Goal: Information Seeking & Learning: Check status

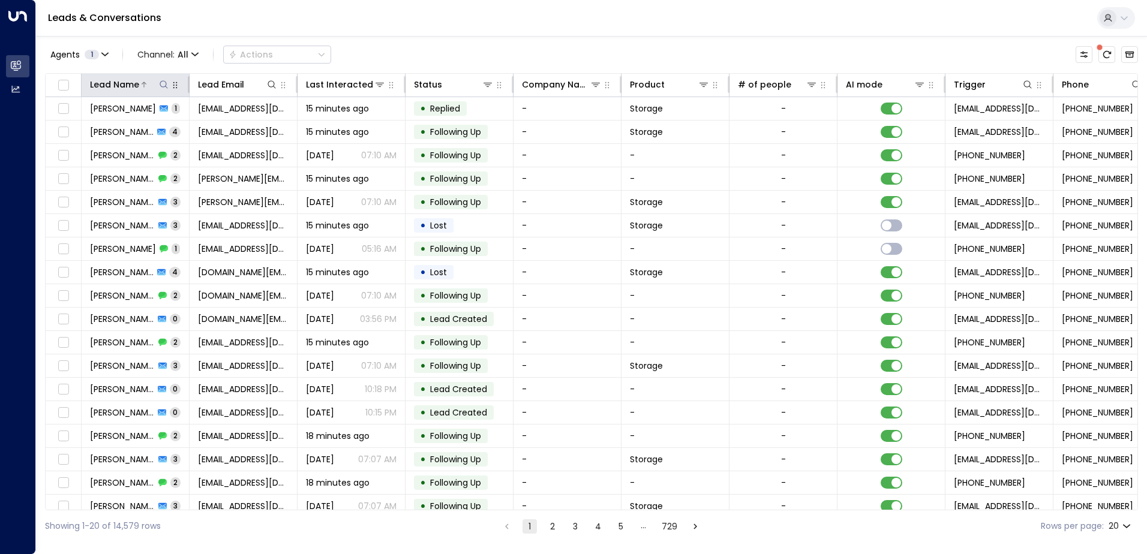
click at [167, 83] on icon at bounding box center [164, 85] width 10 height 10
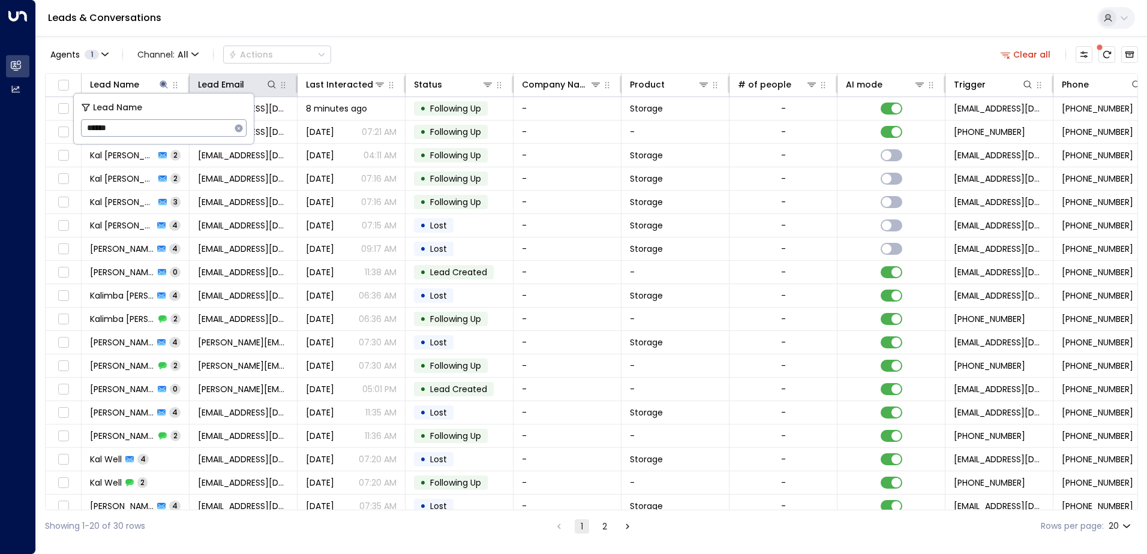
type input "*******"
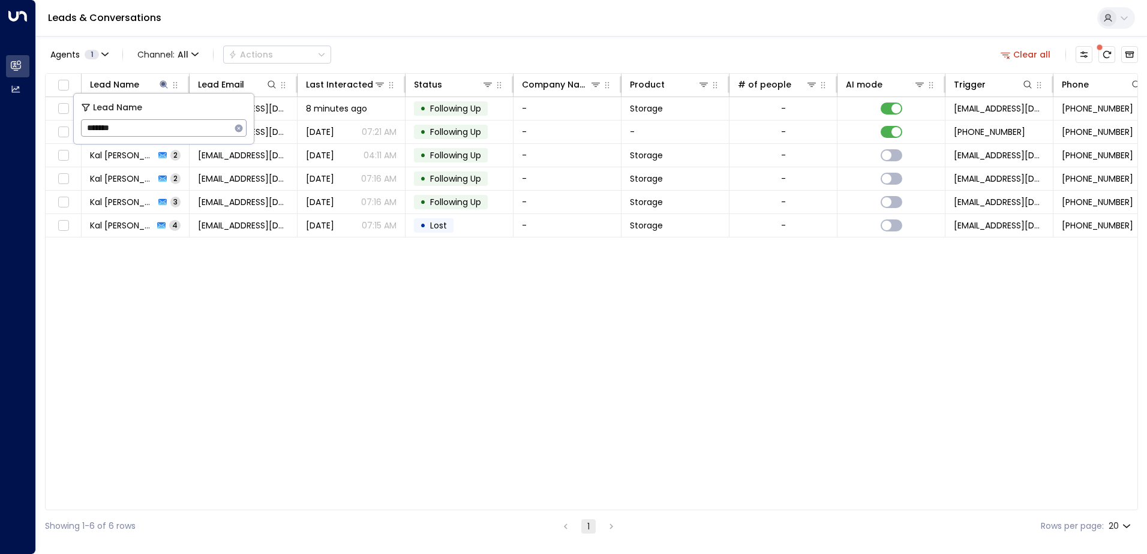
click at [475, 42] on div "Agents 1 Channel: All Actions Clear all" at bounding box center [591, 54] width 1093 height 25
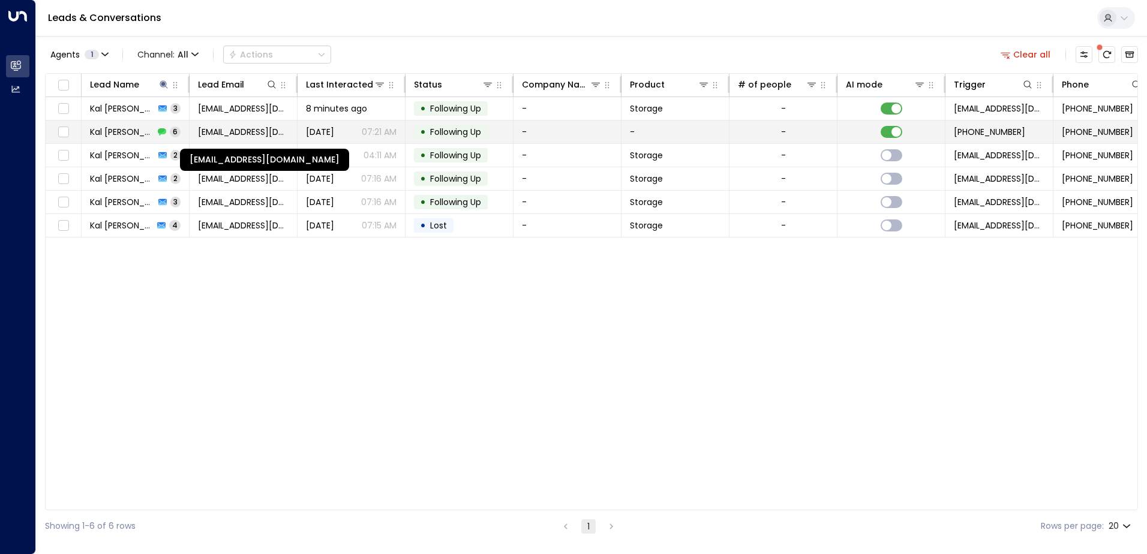
click at [268, 136] on span "[EMAIL_ADDRESS][DOMAIN_NAME]" at bounding box center [243, 132] width 91 height 12
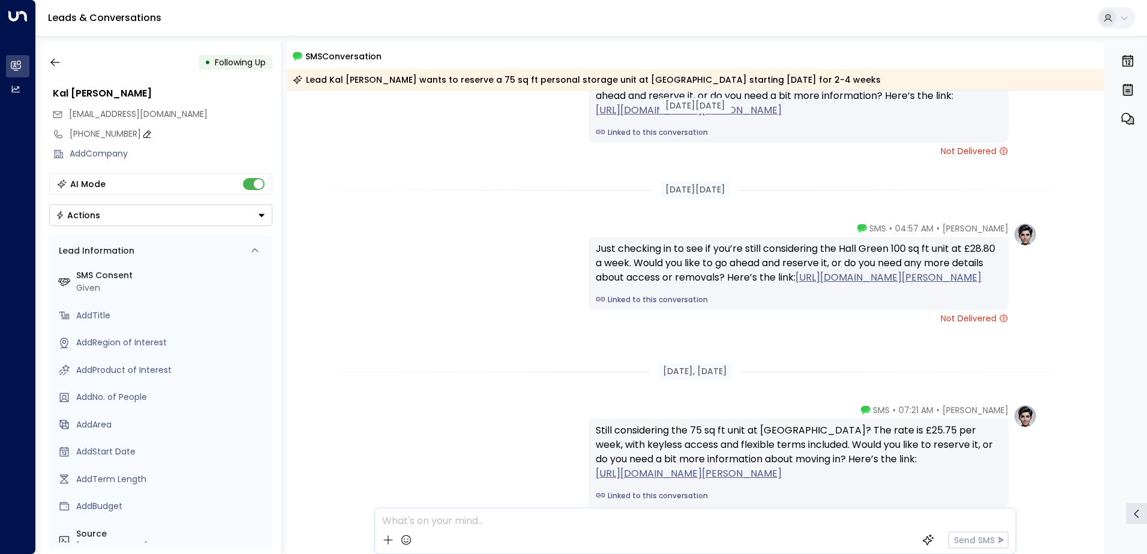
scroll to position [764, 0]
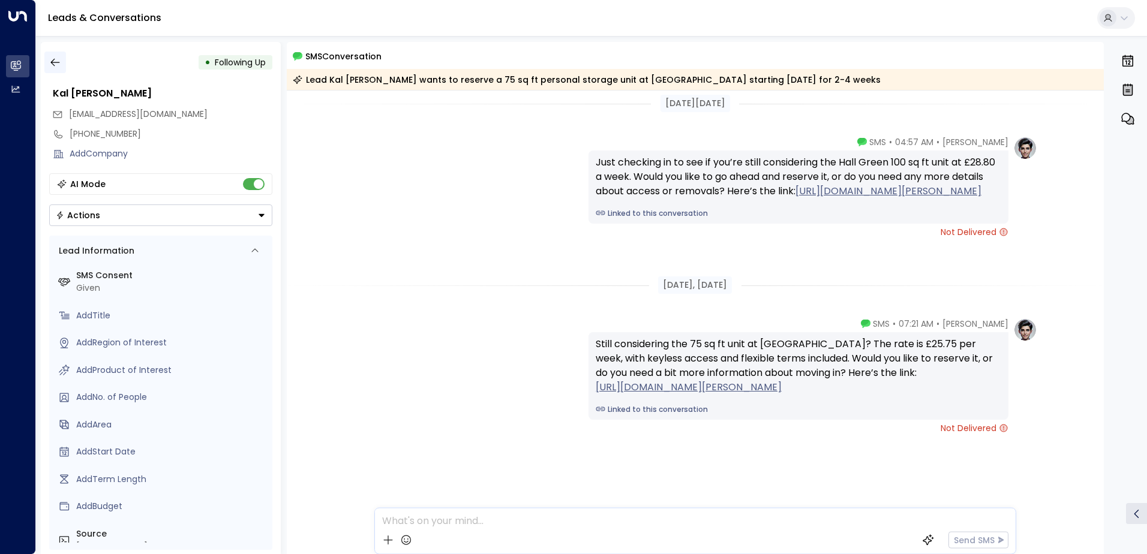
click at [44, 61] on button "button" at bounding box center [55, 63] width 22 height 22
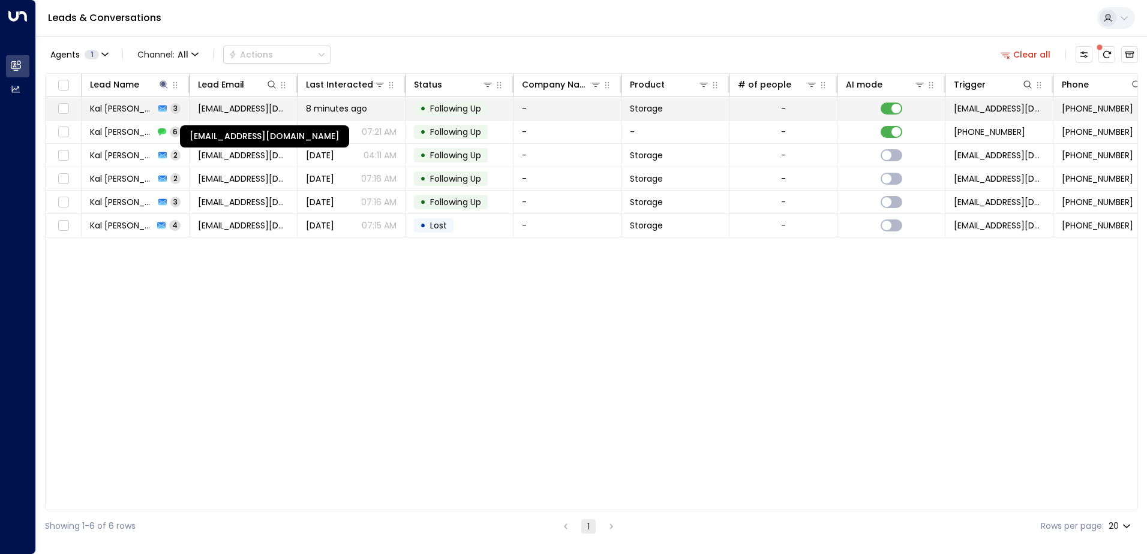
click at [277, 107] on span "[EMAIL_ADDRESS][DOMAIN_NAME]" at bounding box center [243, 109] width 91 height 12
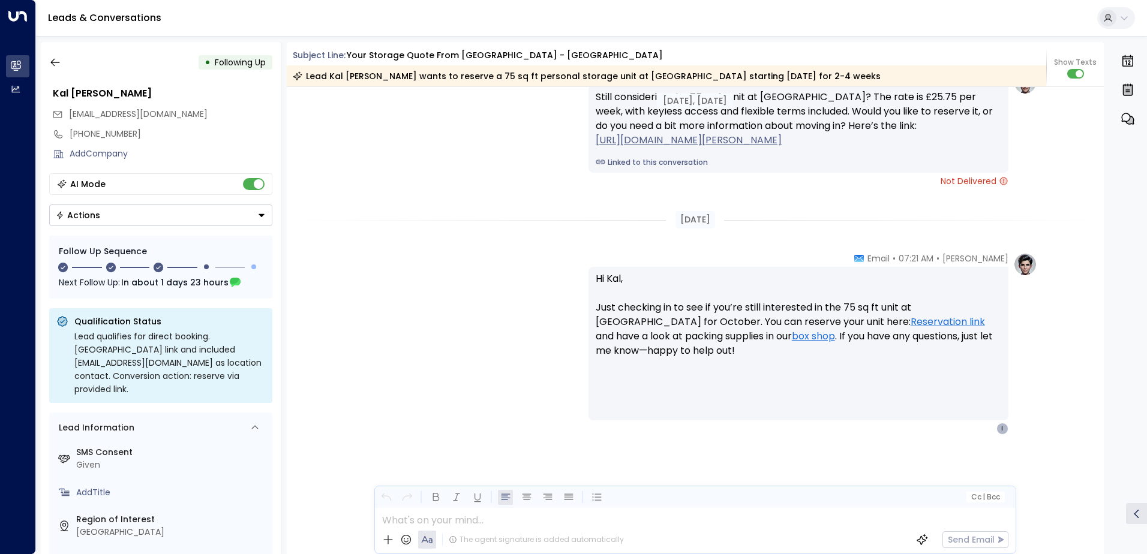
scroll to position [4388, 0]
click at [53, 60] on icon "button" at bounding box center [54, 63] width 9 height 8
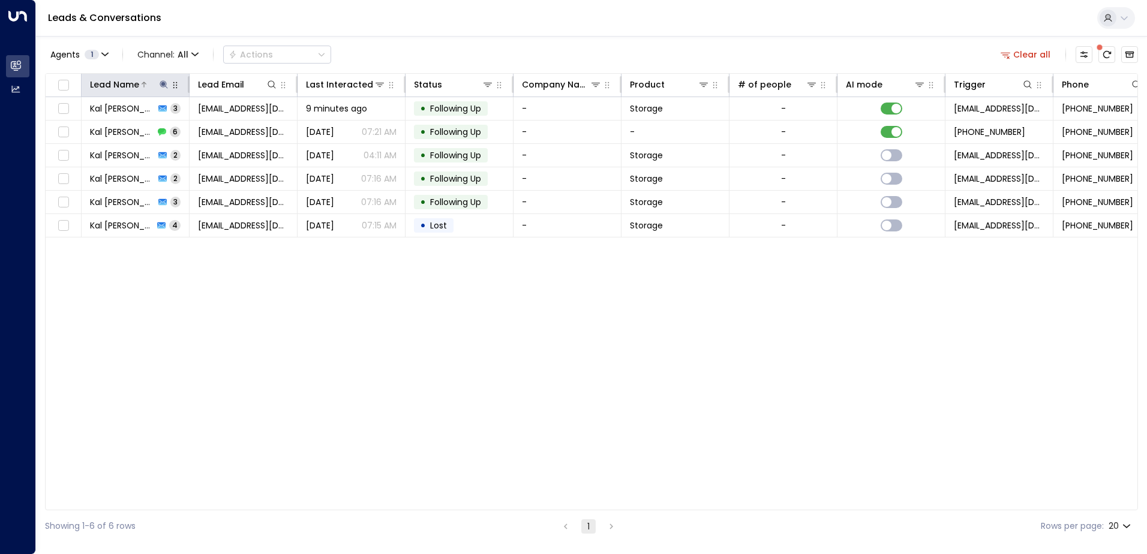
click at [163, 87] on icon at bounding box center [164, 84] width 8 height 8
click at [235, 128] on icon "button" at bounding box center [239, 129] width 10 height 10
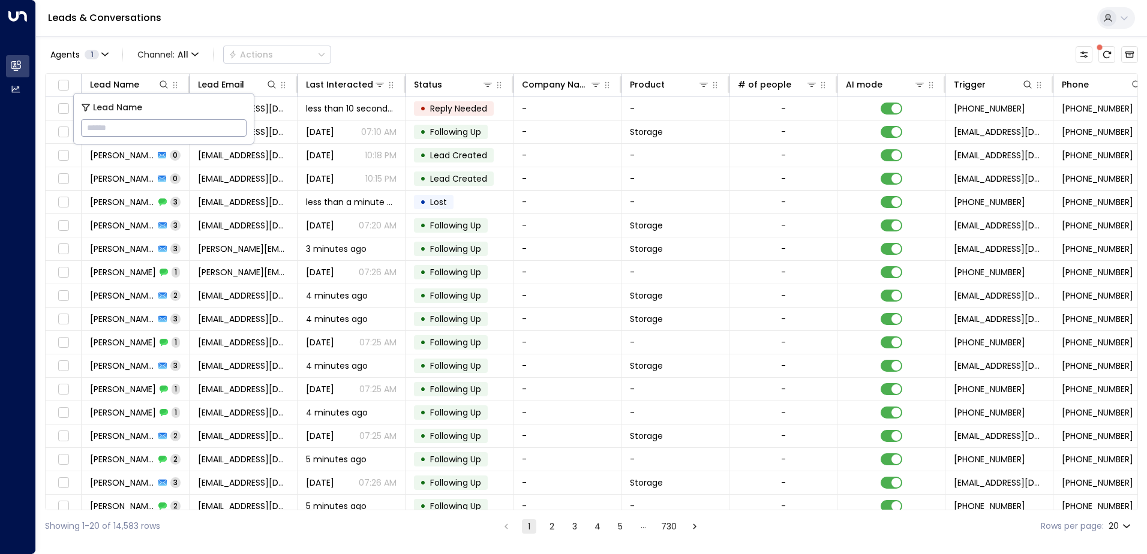
click at [235, 128] on input "text" at bounding box center [164, 128] width 166 height 22
type input "******"
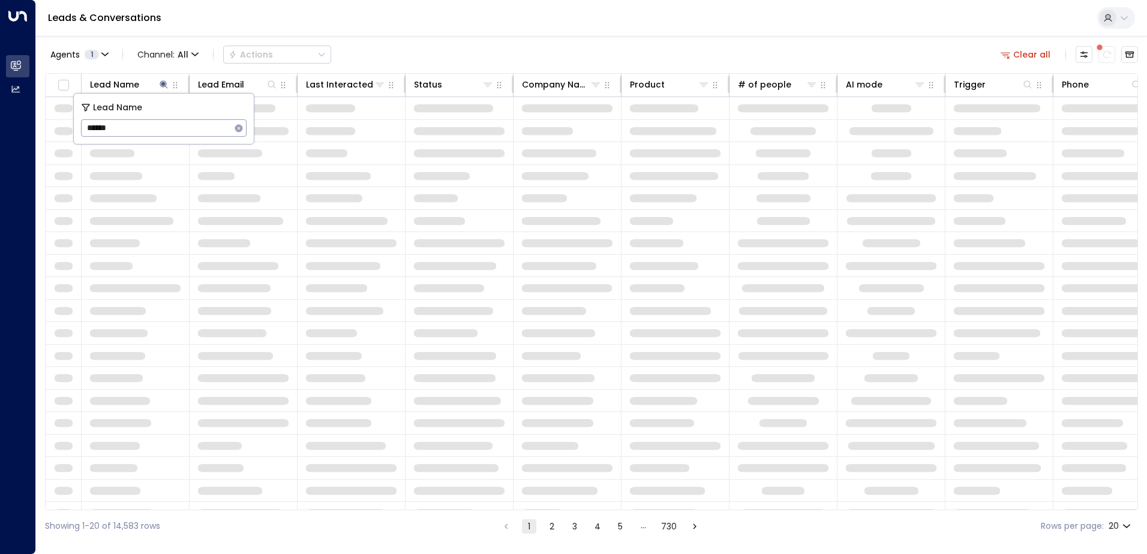
click at [462, 23] on div "Leads & Conversations" at bounding box center [591, 18] width 1111 height 37
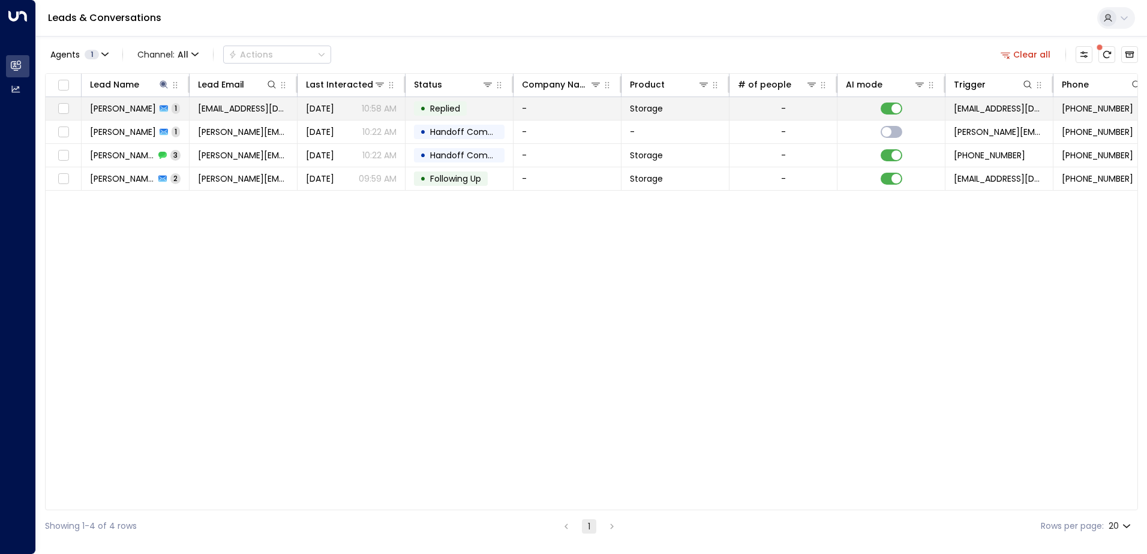
click at [441, 104] on span "Replied" at bounding box center [445, 109] width 30 height 12
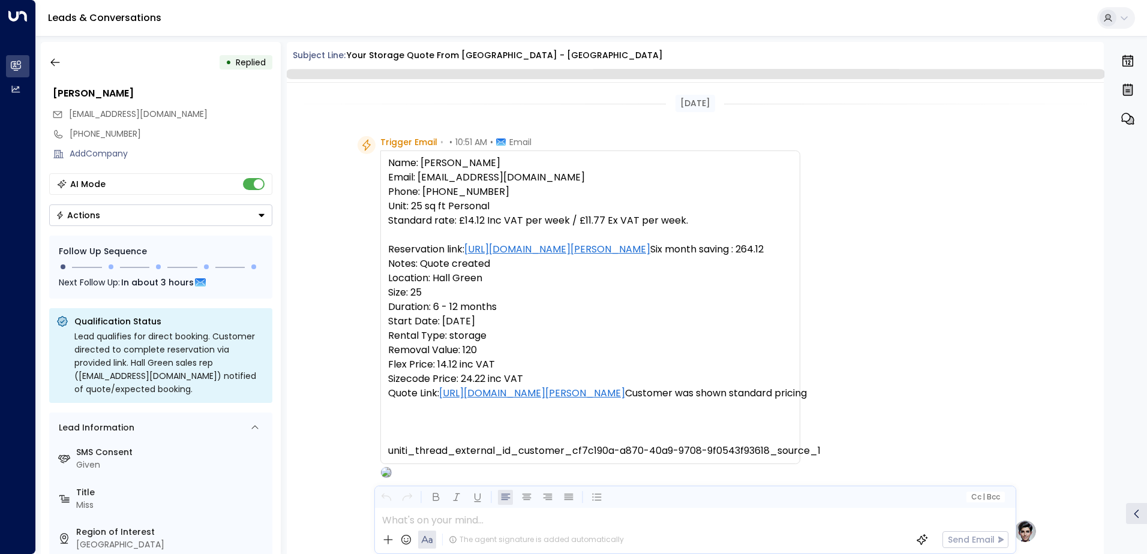
scroll to position [452, 0]
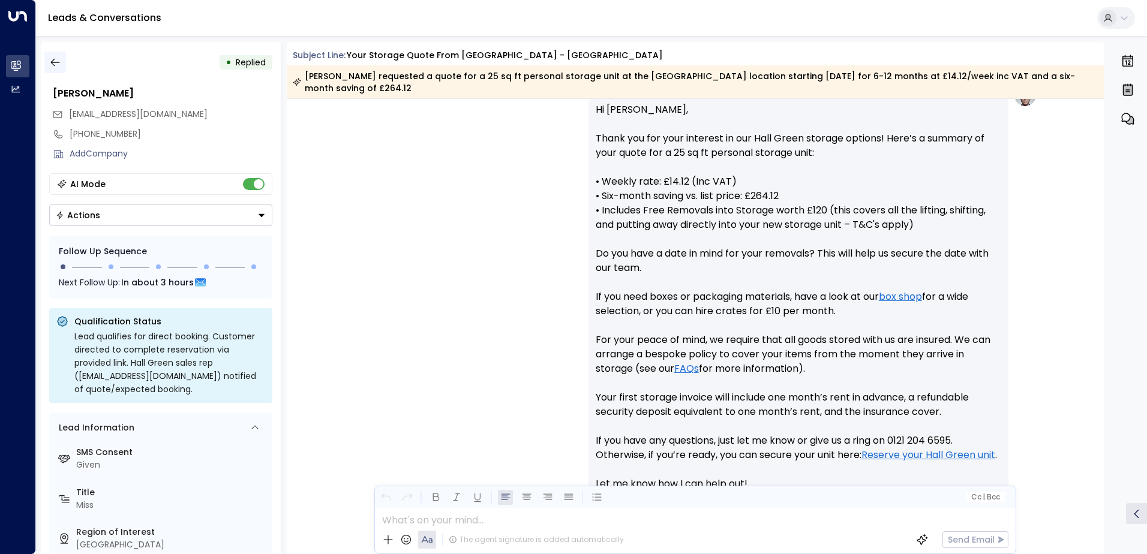
click at [52, 59] on icon "button" at bounding box center [55, 62] width 12 height 12
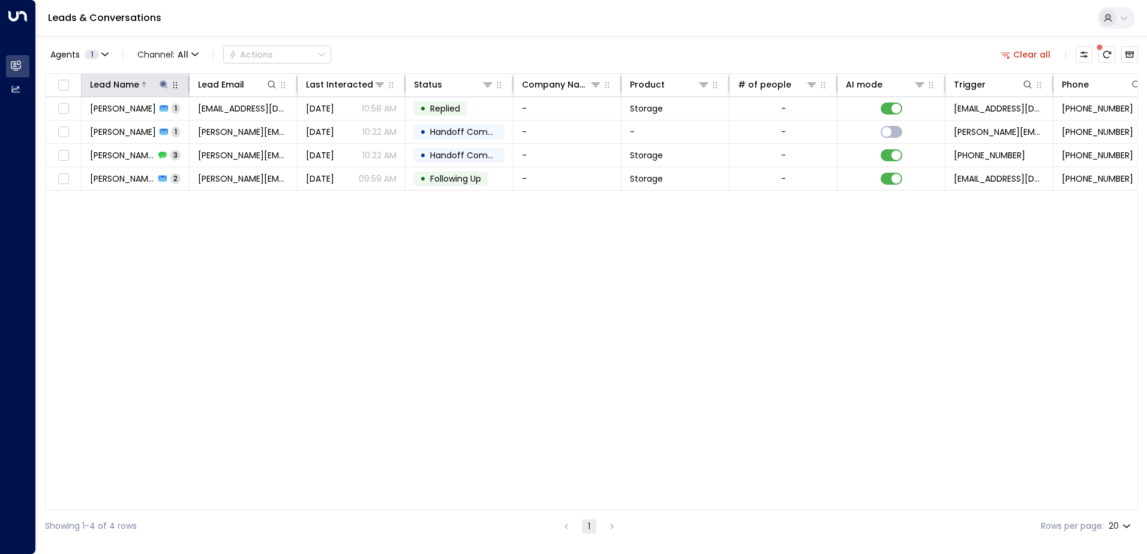
click at [165, 89] on icon at bounding box center [164, 85] width 10 height 10
click at [241, 126] on icon "button" at bounding box center [239, 128] width 8 height 8
click at [357, 391] on div "Lead Name Lead Email Last Interacted Status Company Name Product # of people AI…" at bounding box center [591, 291] width 1093 height 437
